Goal: Information Seeking & Learning: Understand process/instructions

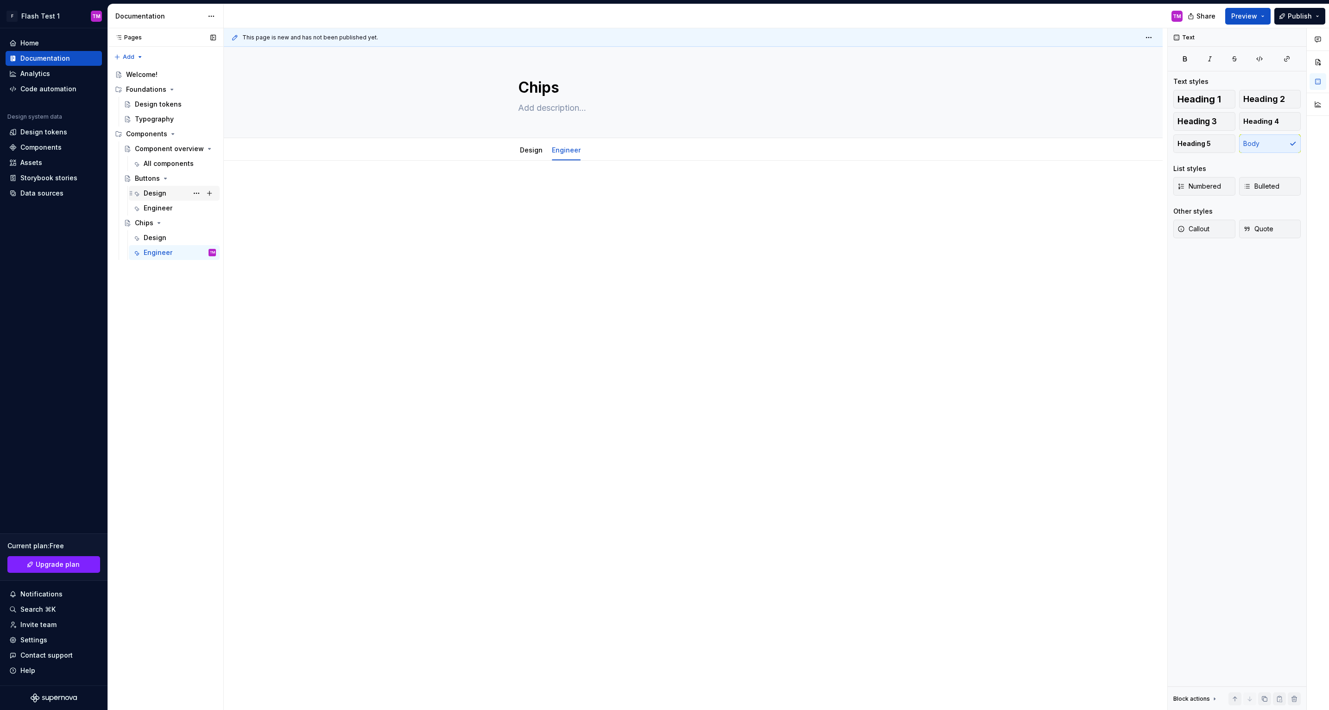
click at [159, 194] on div "Design" at bounding box center [155, 193] width 23 height 9
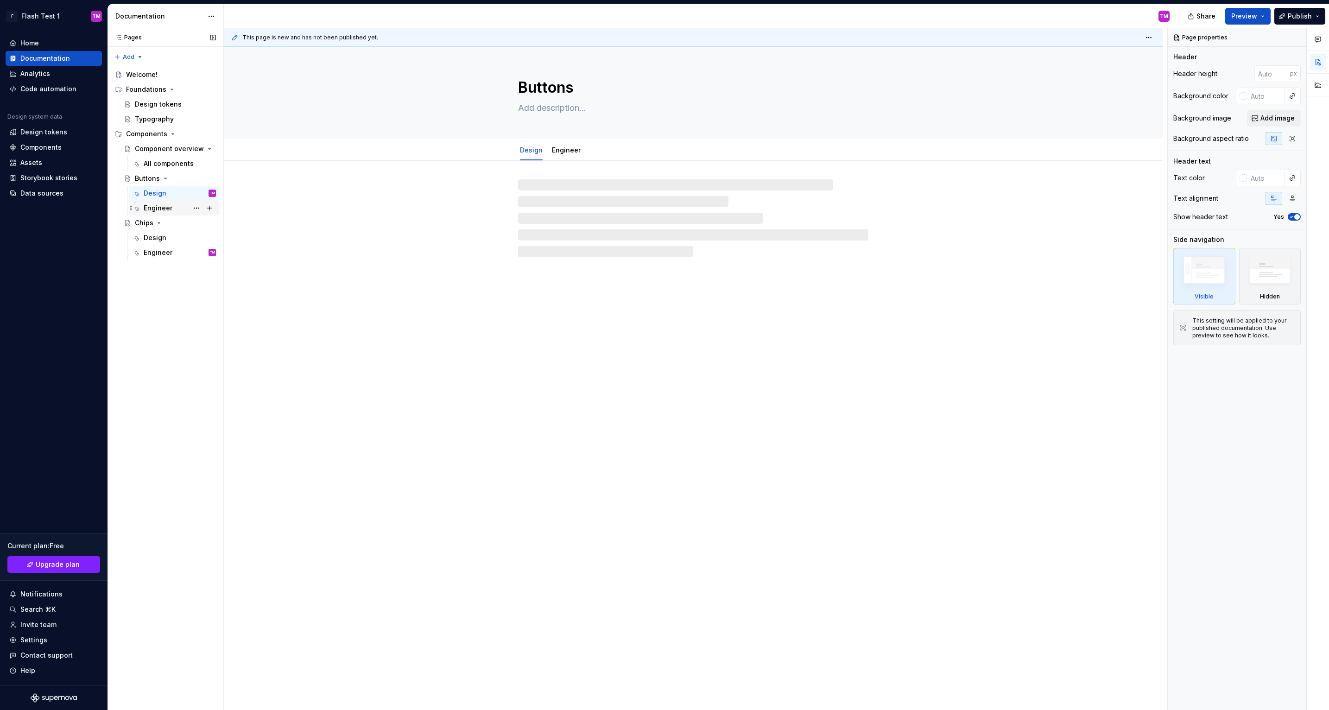
click at [159, 210] on div "Engineer" at bounding box center [158, 207] width 29 height 9
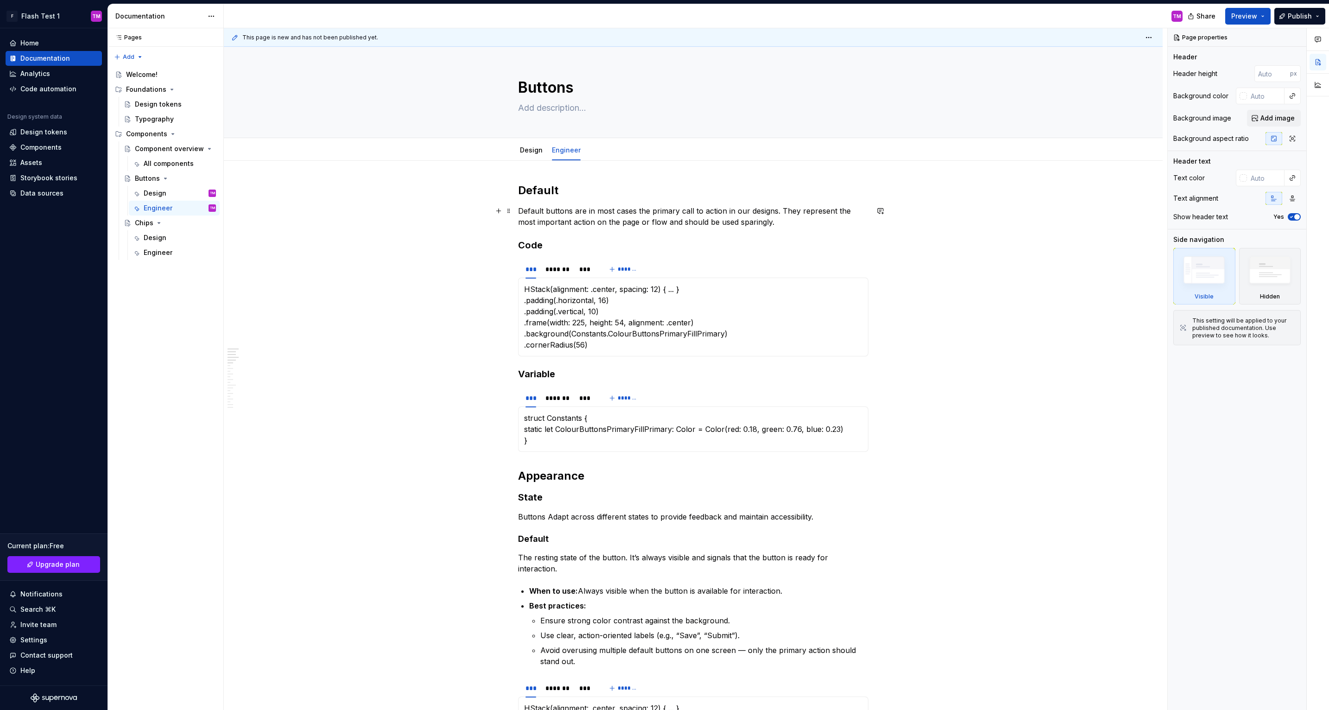
type textarea "*"
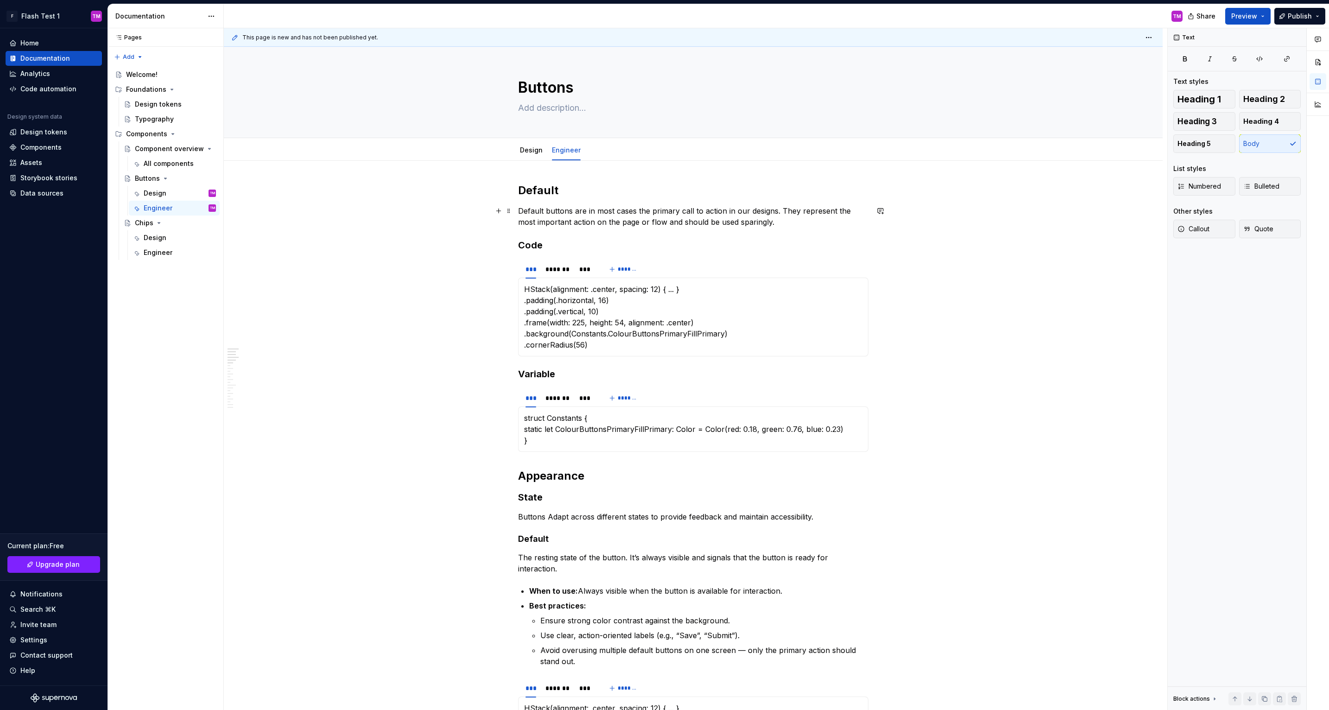
click at [795, 220] on p "Default buttons are in most cases the primary call to action in our designs. Th…" at bounding box center [693, 216] width 350 height 22
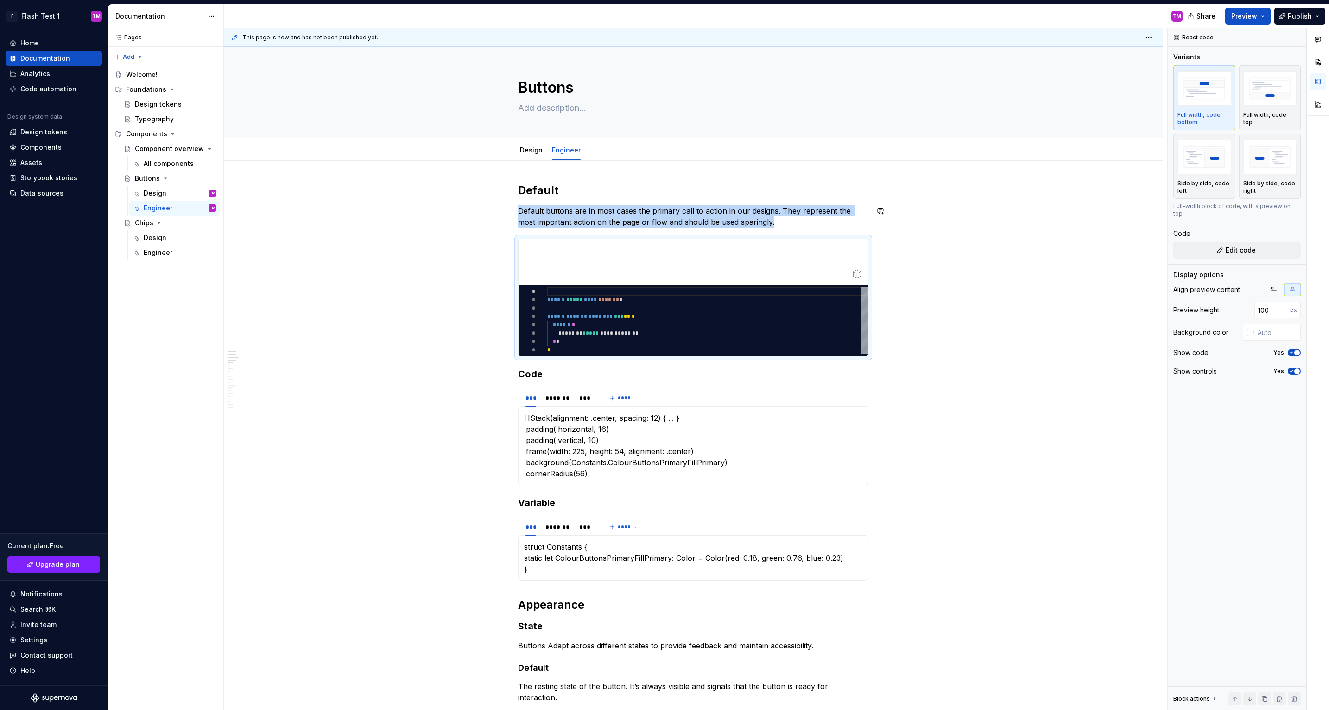
type textarea "*"
click at [702, 331] on div "*********" at bounding box center [694, 321] width 350 height 70
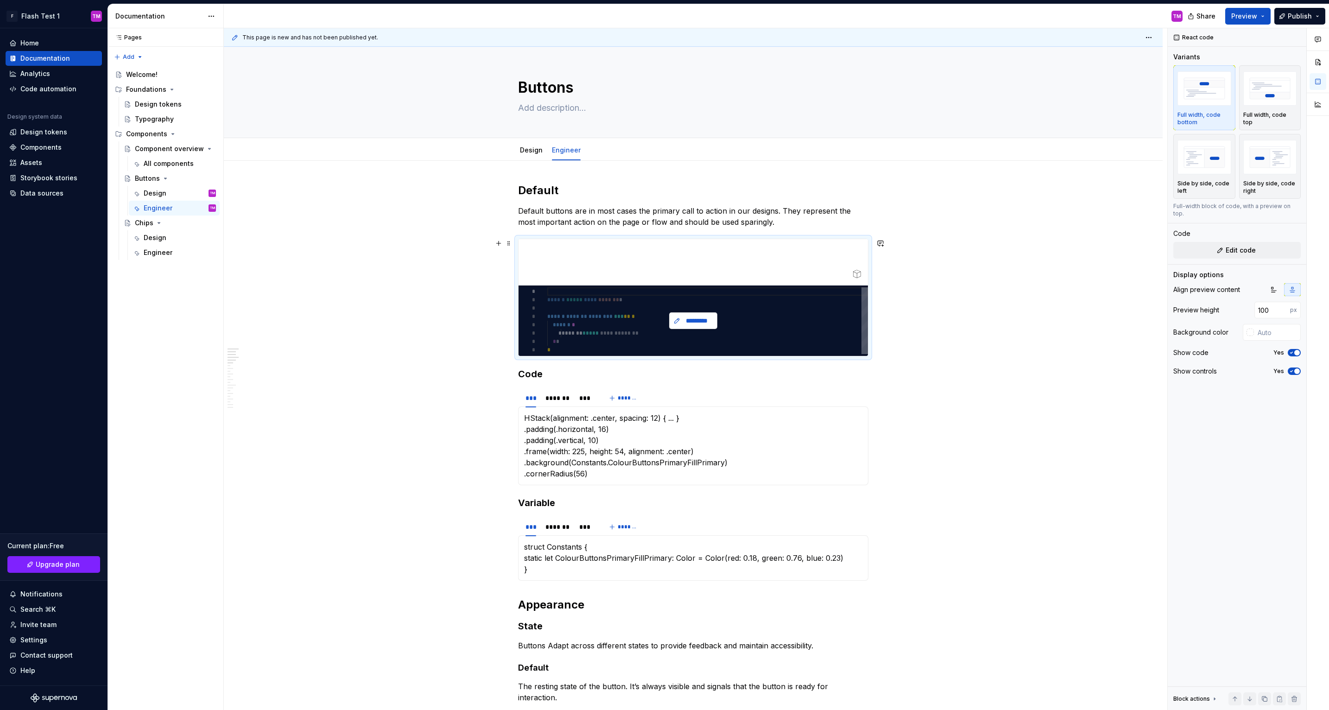
click at [704, 324] on span "*********" at bounding box center [697, 320] width 29 height 9
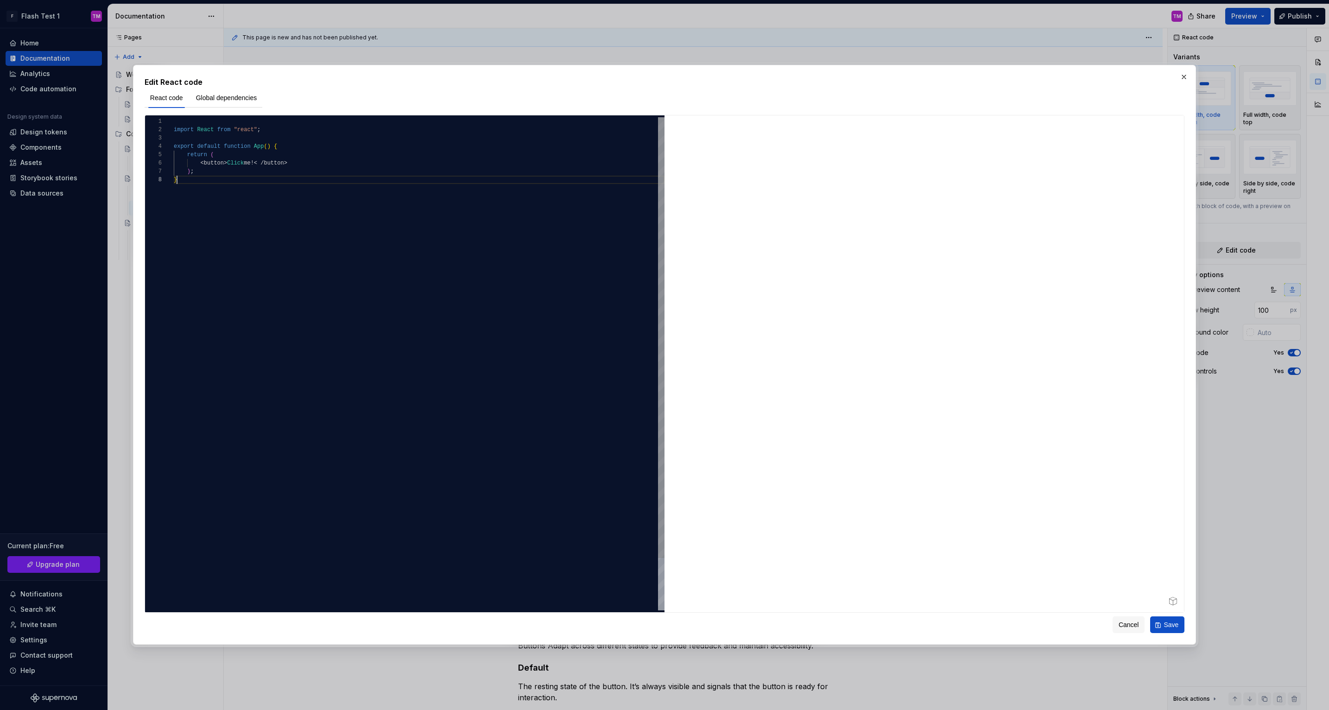
scroll to position [58, 3]
click at [399, 192] on div "import React from "react" ; export default function App ( ) { return ( < button…" at bounding box center [419, 393] width 491 height 552
click at [300, 192] on div "import React from "react" ; export default function App ( ) { return ( < button…" at bounding box center [419, 393] width 491 height 552
drag, startPoint x: 250, startPoint y: 178, endPoint x: 172, endPoint y: 144, distance: 84.5
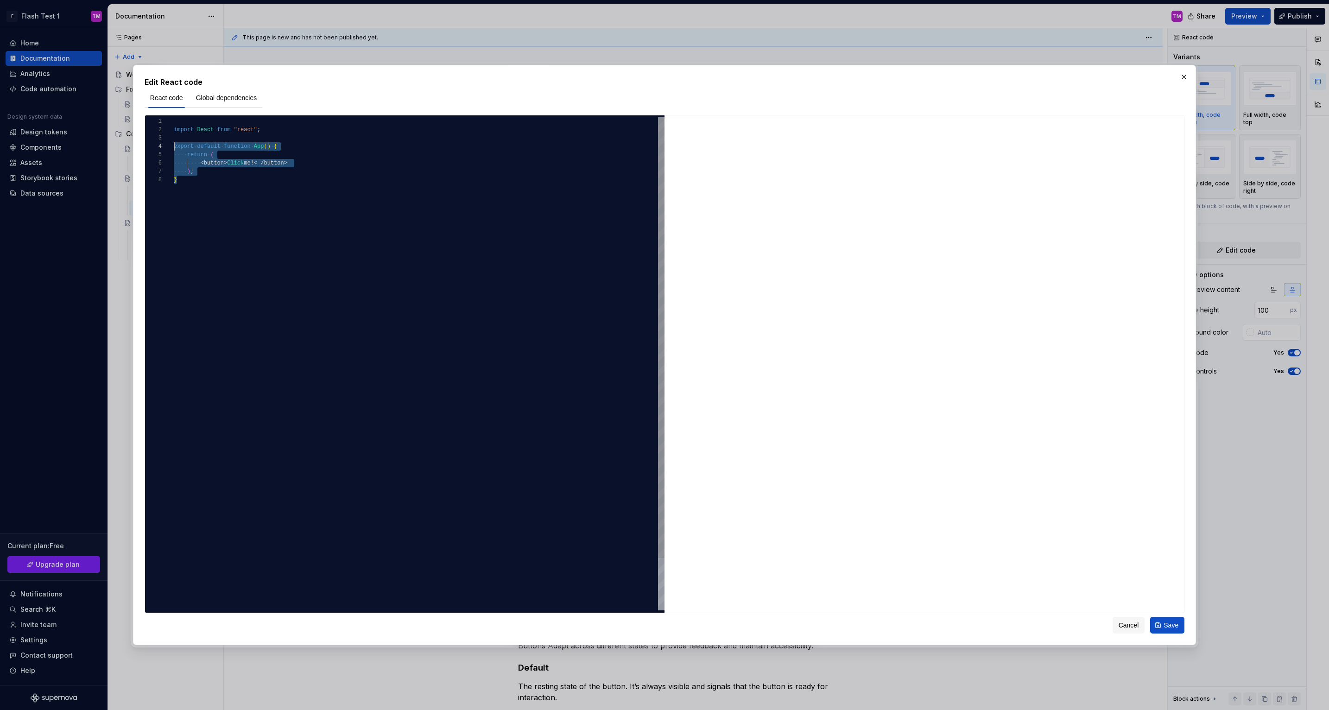
click at [172, 144] on div "**********" at bounding box center [405, 363] width 520 height 493
type textarea "**********"
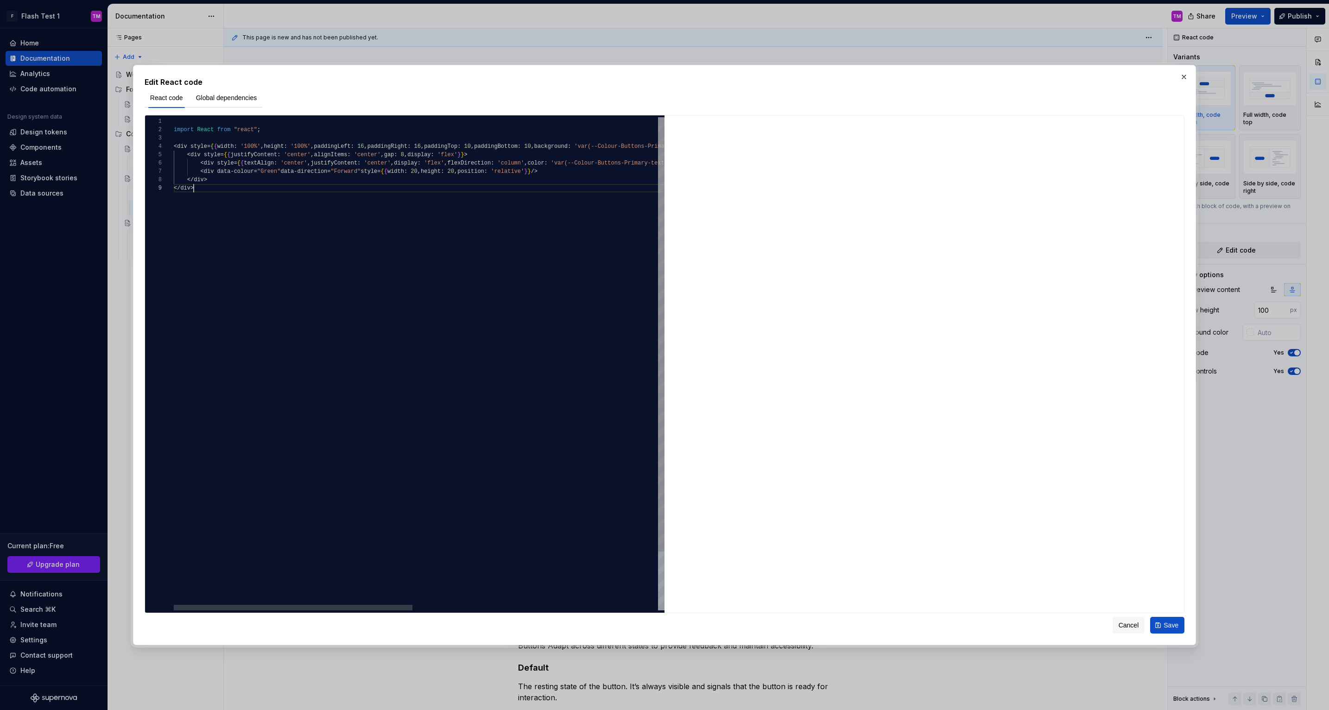
scroll to position [33, 20]
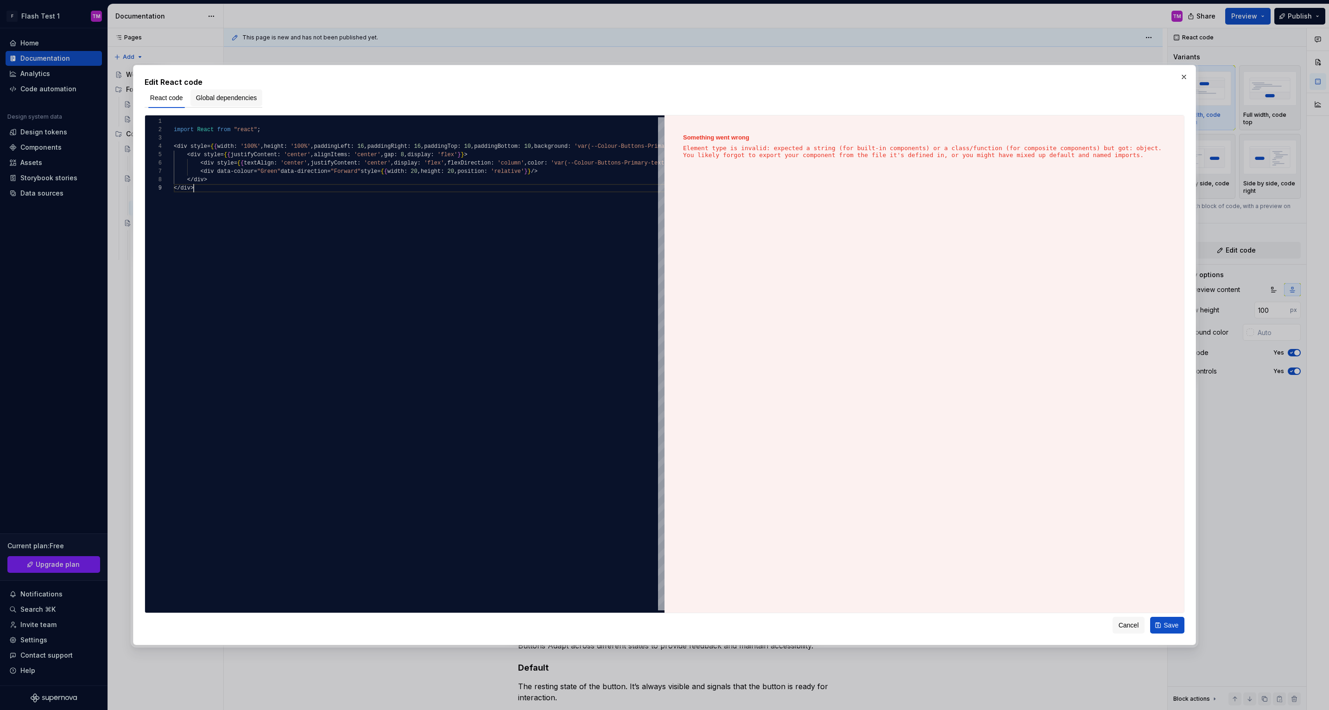
click at [210, 102] on button "Global dependencies" at bounding box center [227, 97] width 72 height 17
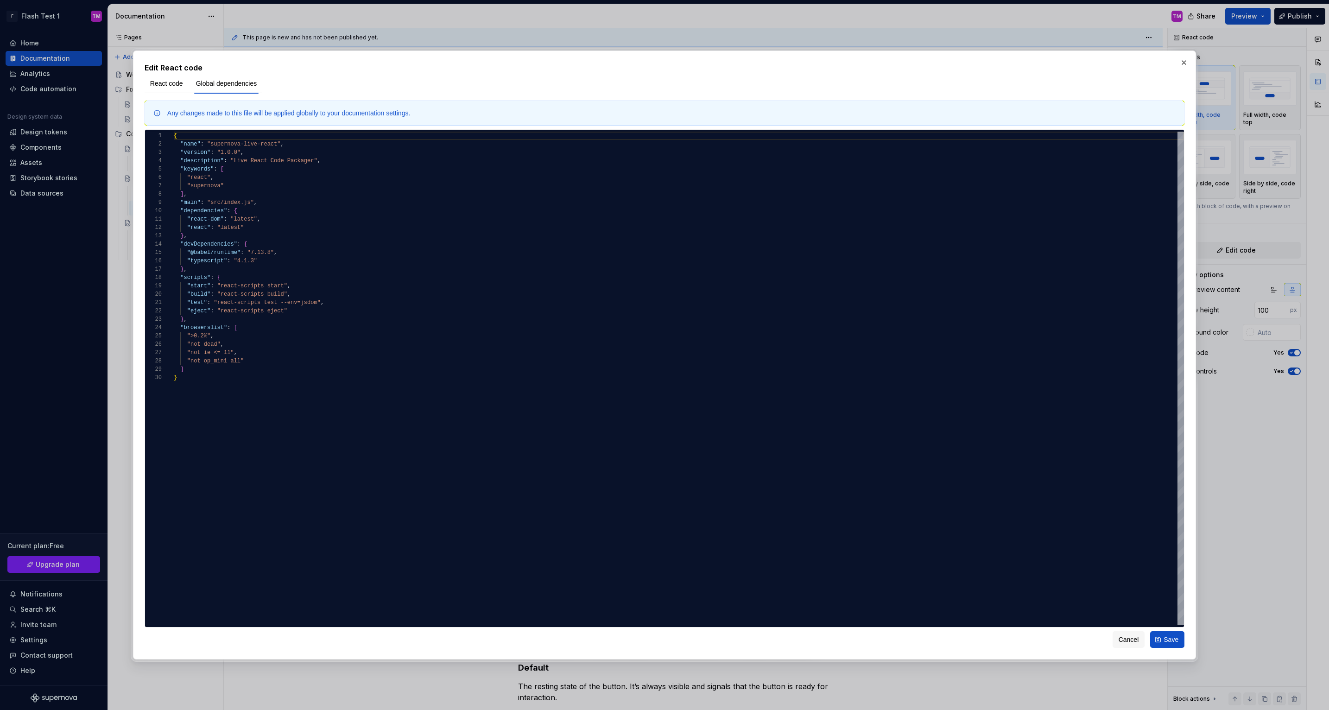
type textarea "*"
click at [604, 342] on div "{ "name" : "supernova-live-react" , "version" : "1.0.0" , "description" : "Live…" at bounding box center [679, 499] width 1011 height 735
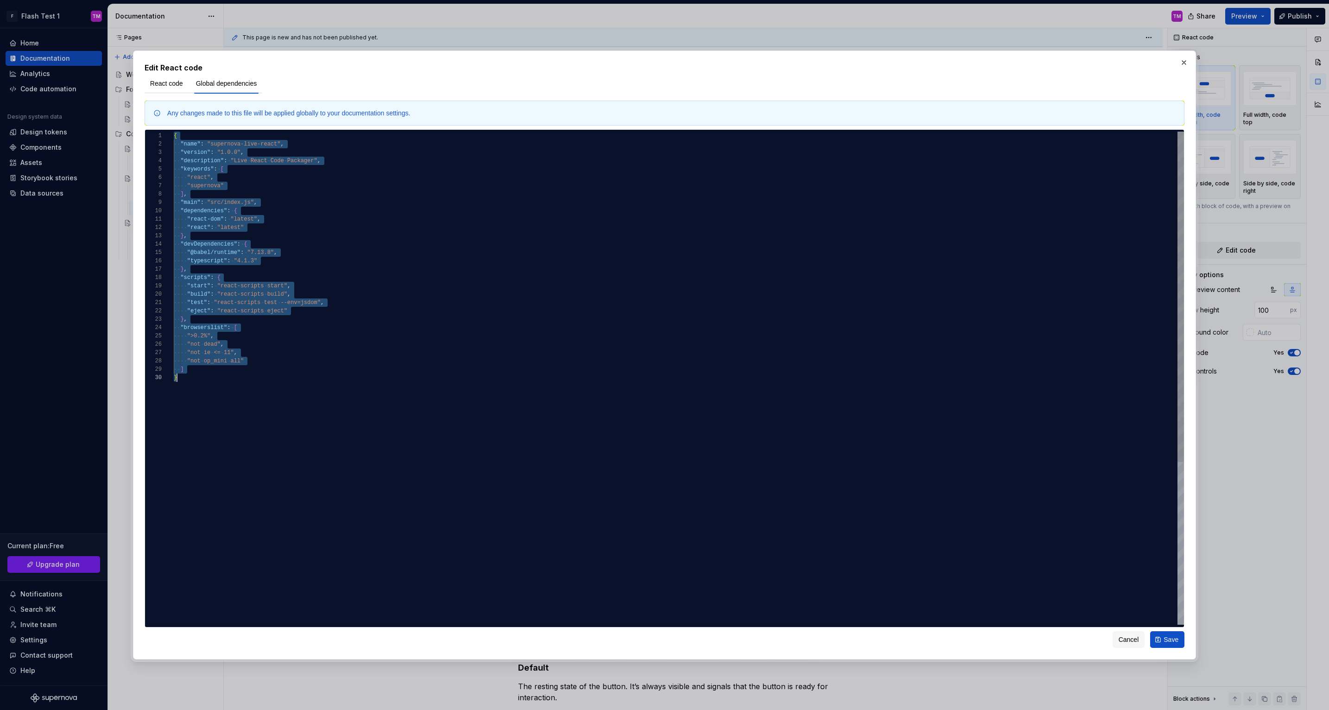
type textarea "**********"
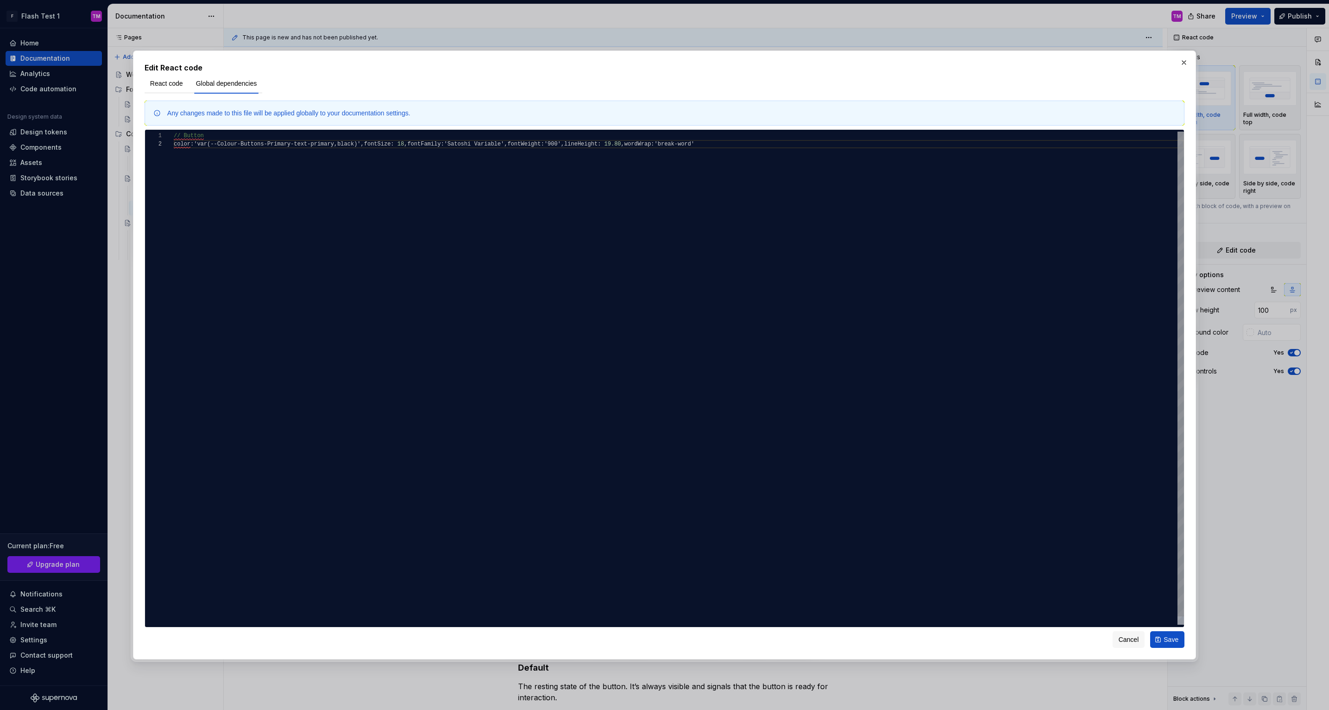
click at [604, 342] on div "// Button color : 'var(--Colour-Buttons-Primary-text-primary , black)' , fontSi…" at bounding box center [679, 383] width 1011 height 502
click at [172, 87] on span "React code" at bounding box center [166, 83] width 33 height 9
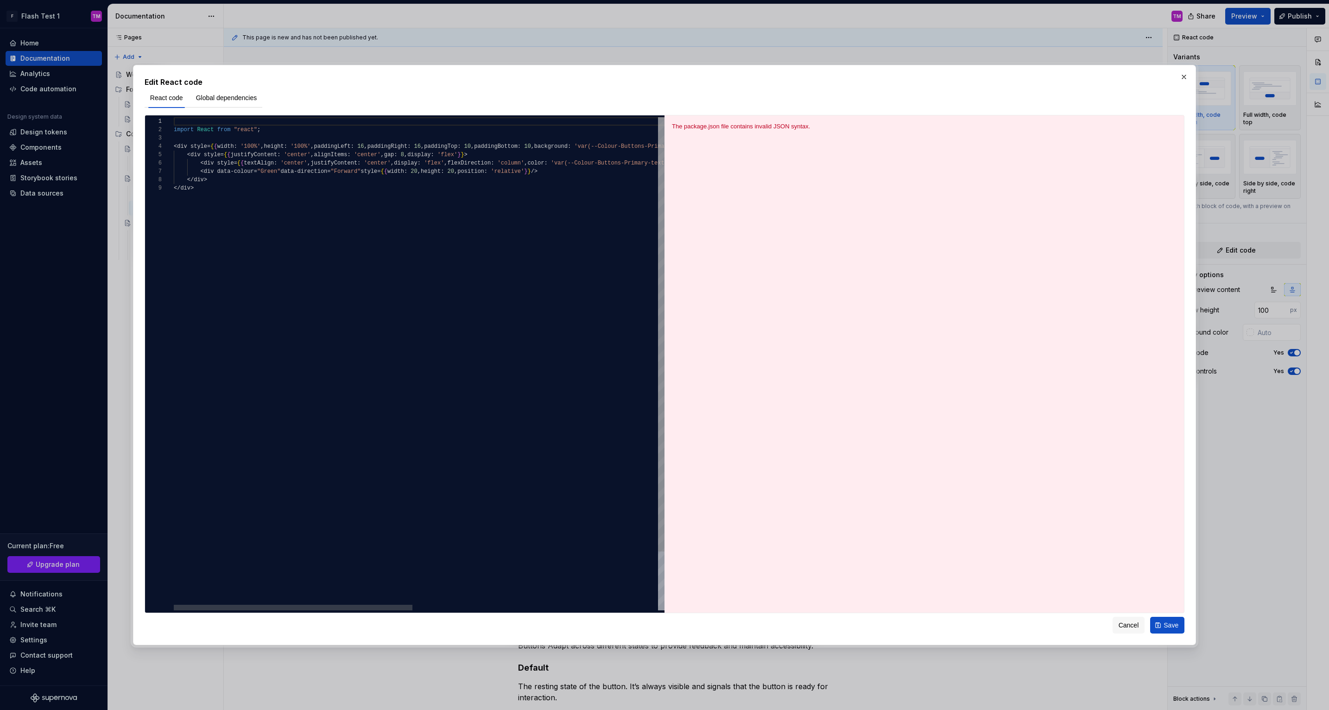
type textarea "**********"
click at [381, 207] on div "import React from "react" ; < div style = { { width : '100%' , height : '100%' …" at bounding box center [671, 397] width 994 height 560
click at [228, 95] on span "Global dependencies" at bounding box center [226, 97] width 61 height 9
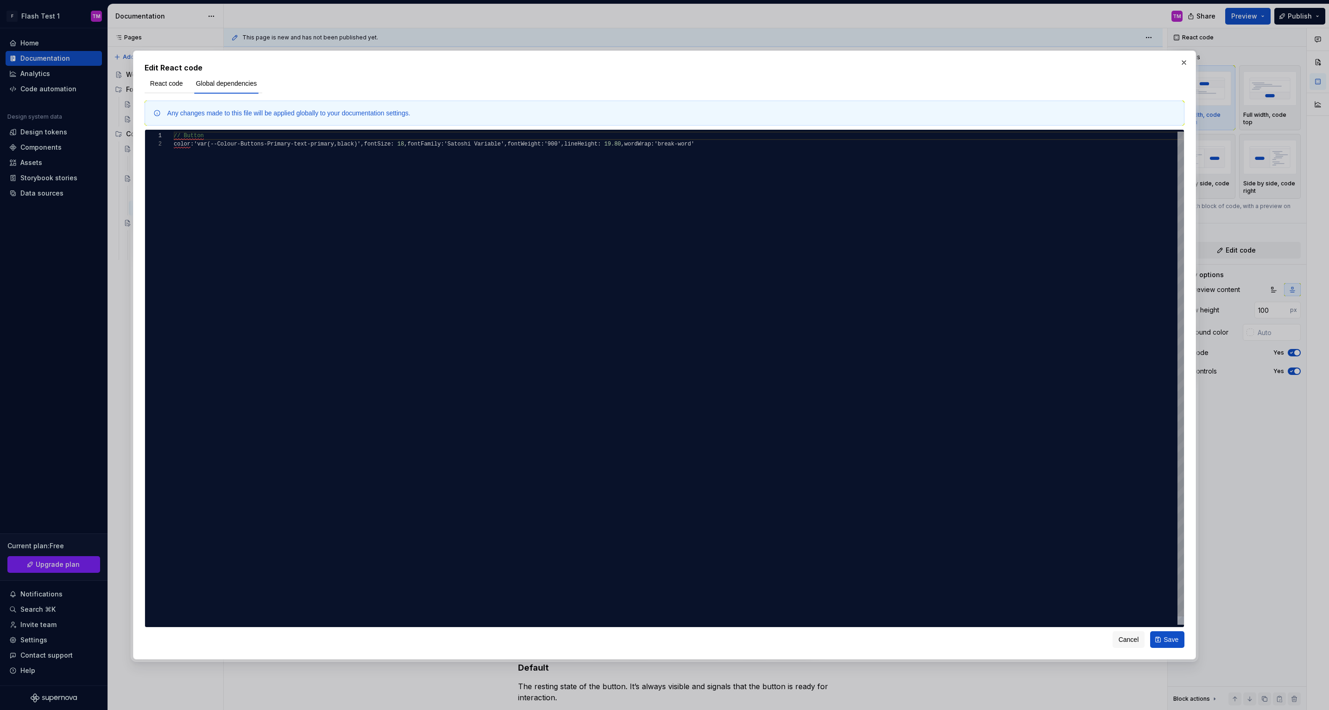
scroll to position [8, 555]
click at [358, 276] on div "// Button color : 'var(--Colour-Buttons-Primary-text-primary , black)' , fontSi…" at bounding box center [679, 383] width 1011 height 502
click at [189, 146] on div "// Button color : 'var(--Colour-Buttons-Primary-text-primary , black)' , fontSi…" at bounding box center [679, 383] width 1011 height 502
click at [187, 134] on div "// Button color : 'var(--Colour-Buttons-Primary-text-primary , black)' , fontSi…" at bounding box center [679, 383] width 1011 height 502
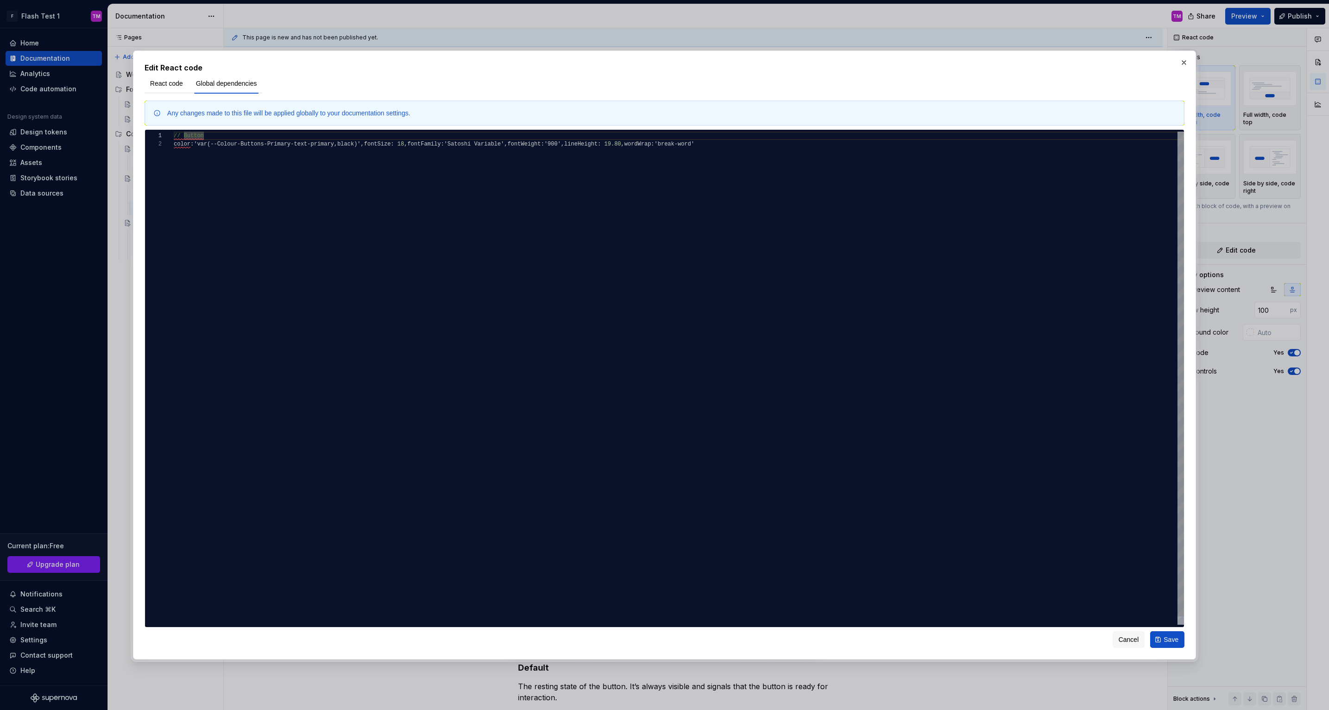
scroll to position [0, 6]
click at [182, 134] on div "// Button color : 'var(--Colour-Buttons-Primary-text-primary , black)' , fontSi…" at bounding box center [679, 383] width 1011 height 502
type textarea "**********"
click at [195, 156] on div "//Button color : 'var(--Colour-Buttons-Primary-text-primary , black)' , fontSiz…" at bounding box center [679, 383] width 1011 height 502
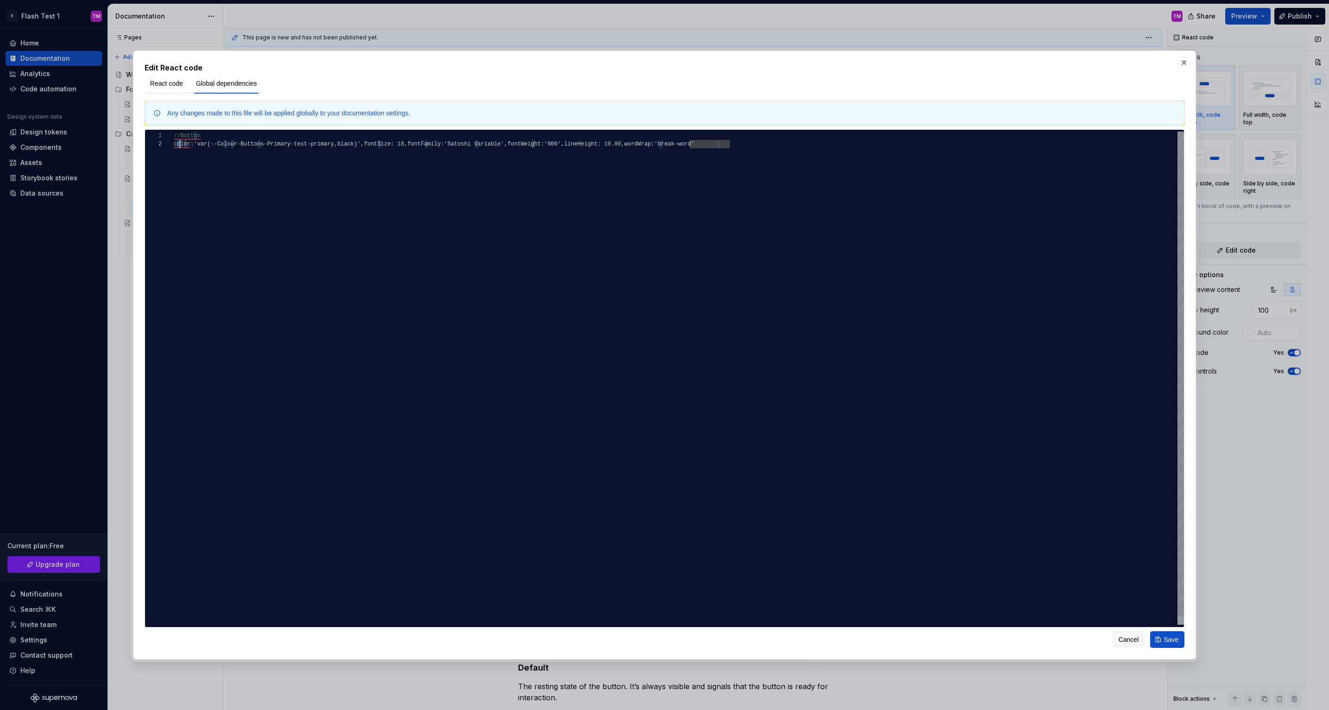
click at [178, 146] on div "//Button color : 'var(--Colour-Buttons-Primary-text-primary , black)' , fontSiz…" at bounding box center [679, 383] width 1011 height 502
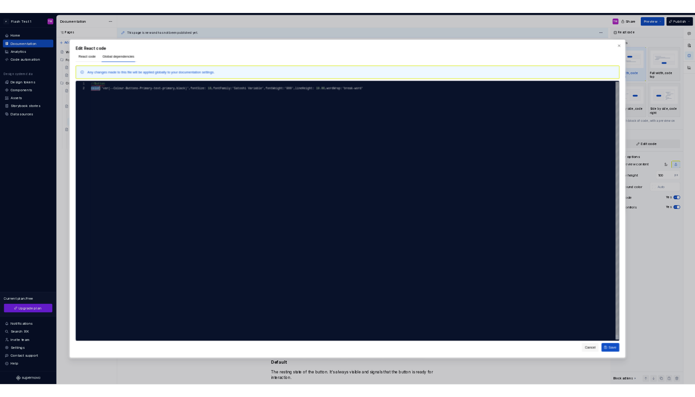
scroll to position [8, 17]
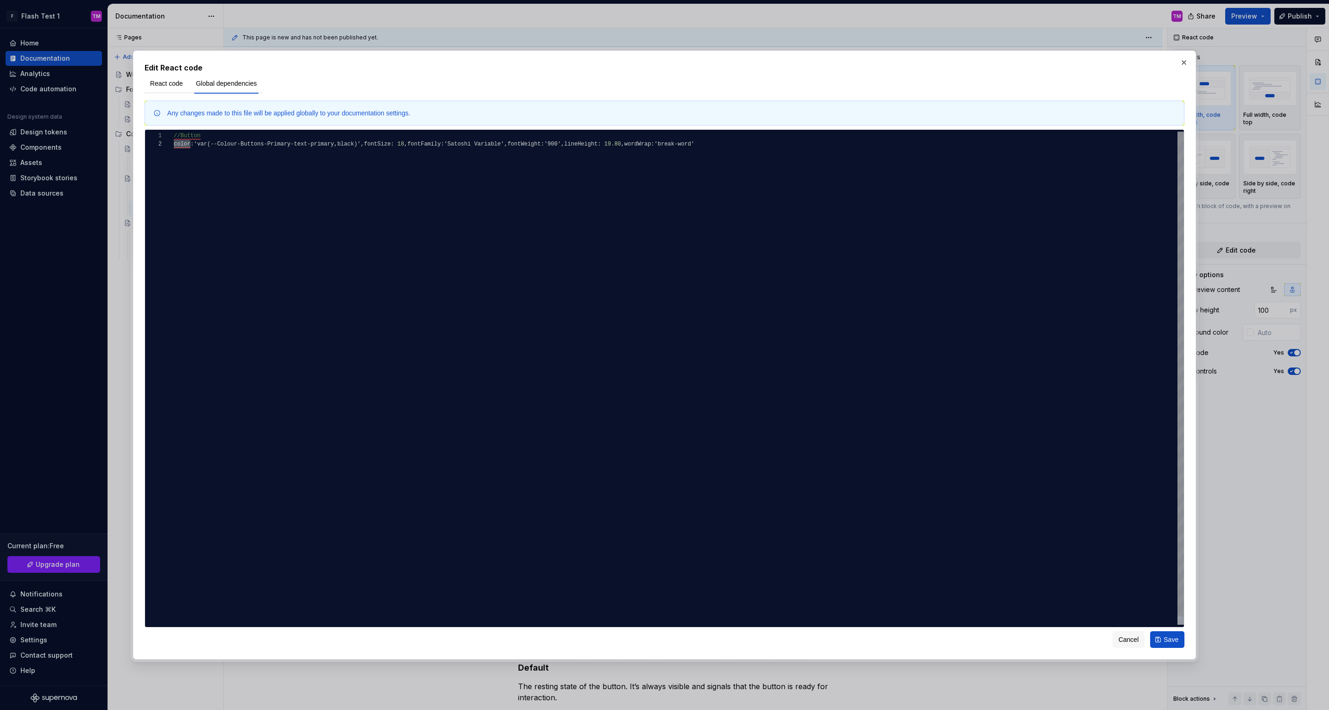
click at [165, 195] on div "1 2" at bounding box center [159, 383] width 29 height 502
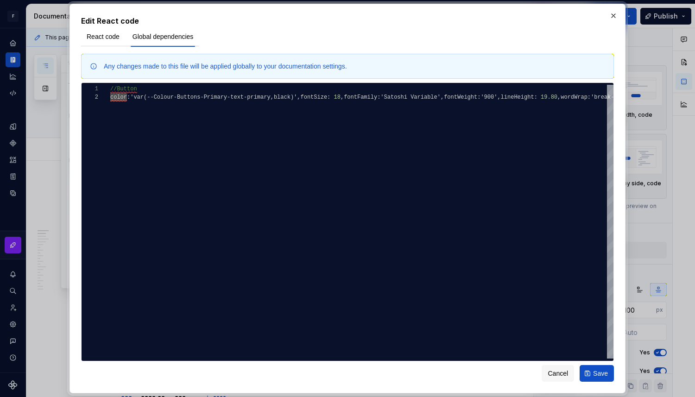
type textarea "*"
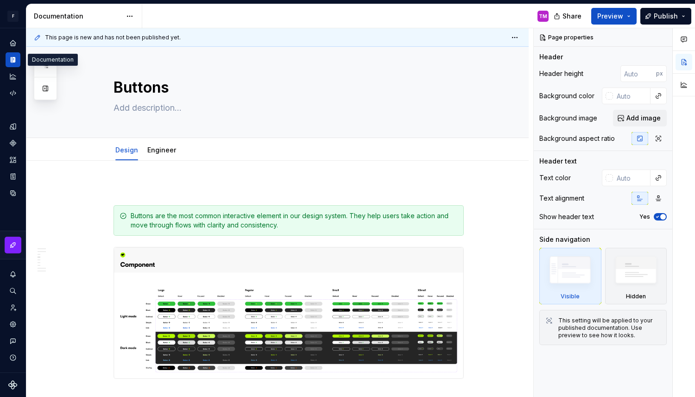
scroll to position [820, 0]
